Goal: Task Accomplishment & Management: Manage account settings

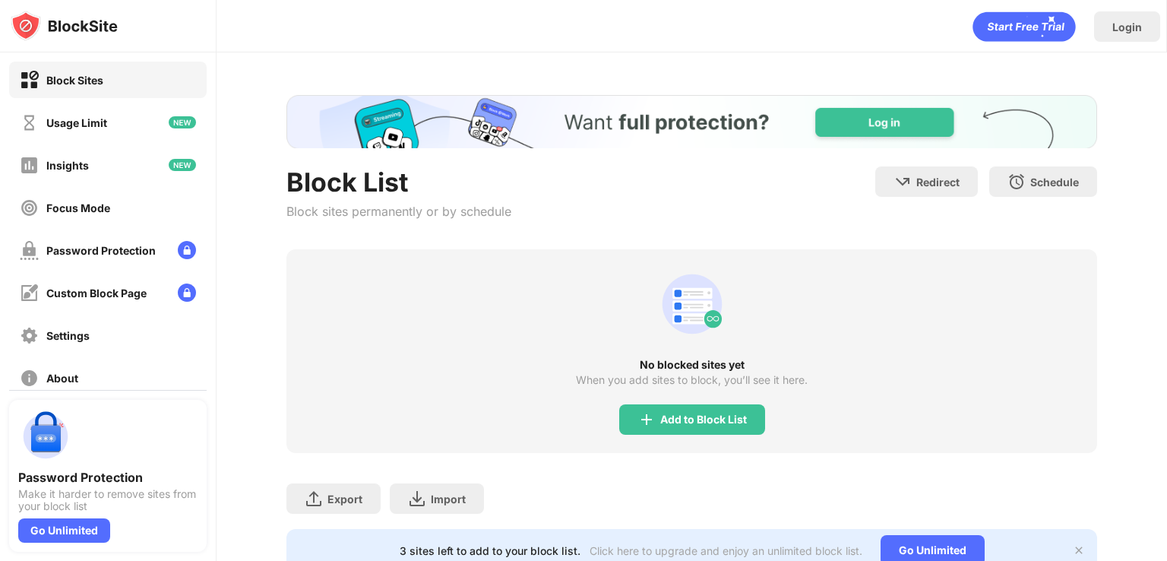
click at [651, 416] on div "Add to Block List" at bounding box center [692, 419] width 146 height 30
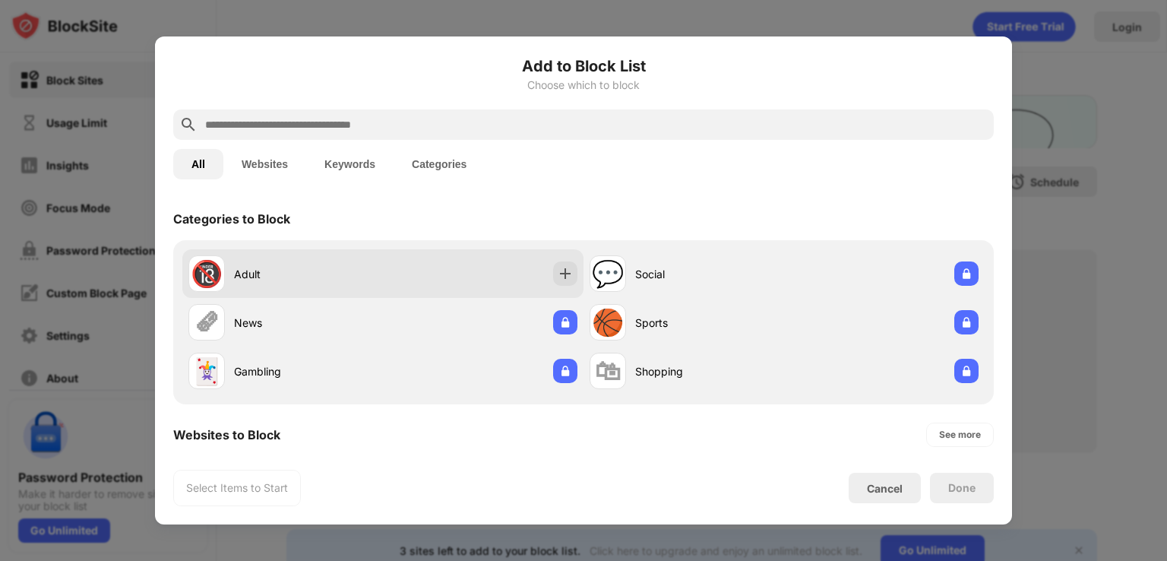
click at [280, 276] on div "Adult" at bounding box center [308, 274] width 149 height 16
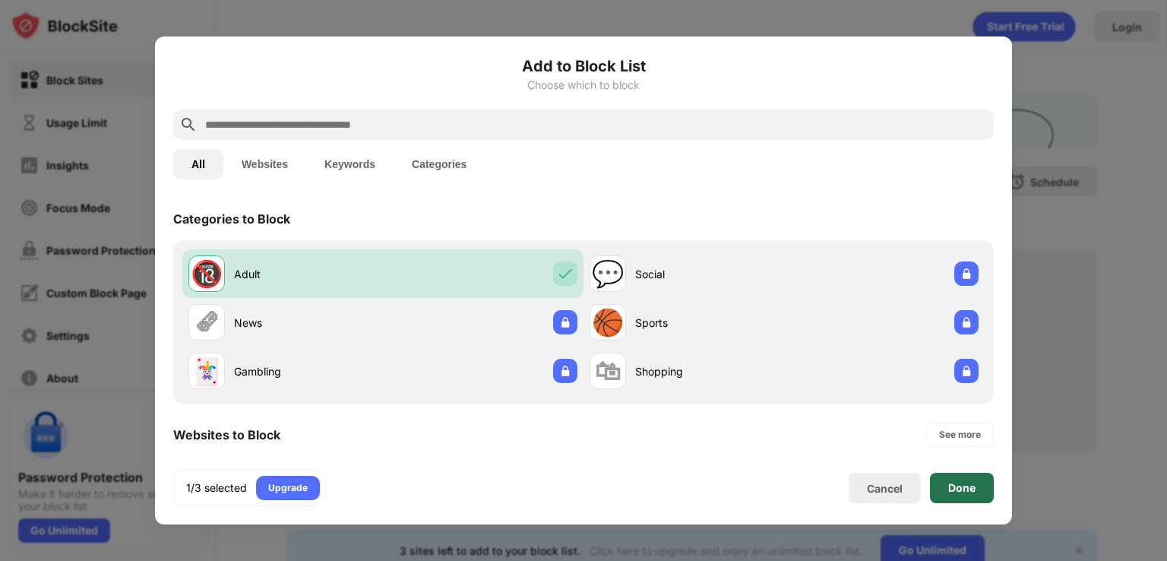
click at [949, 482] on div "Done" at bounding box center [961, 488] width 27 height 12
